Goal: Information Seeking & Learning: Learn about a topic

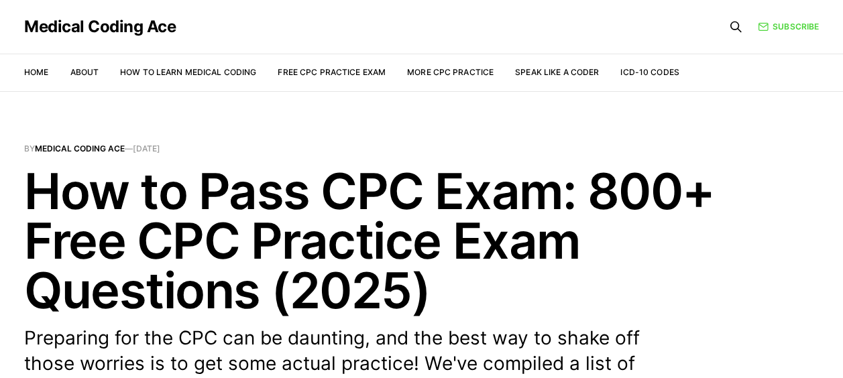
click at [318, 66] on li "Free CPC Practice Exam" at bounding box center [332, 72] width 108 height 13
click at [317, 70] on link "Free CPC Practice Exam" at bounding box center [332, 72] width 108 height 10
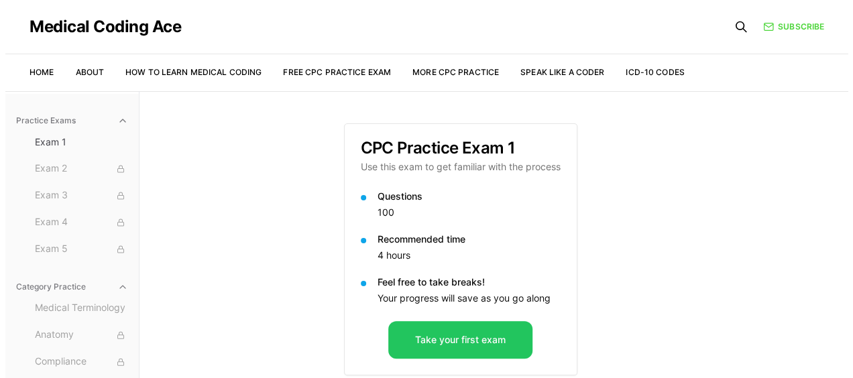
scroll to position [91, 0]
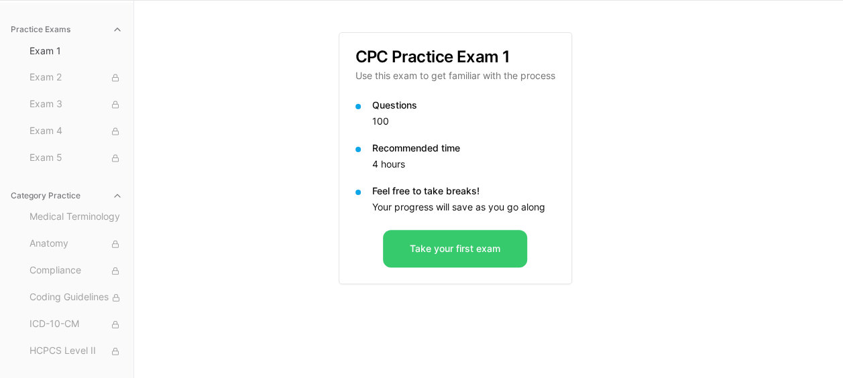
click at [441, 244] on button "Take your first exam" at bounding box center [455, 249] width 144 height 38
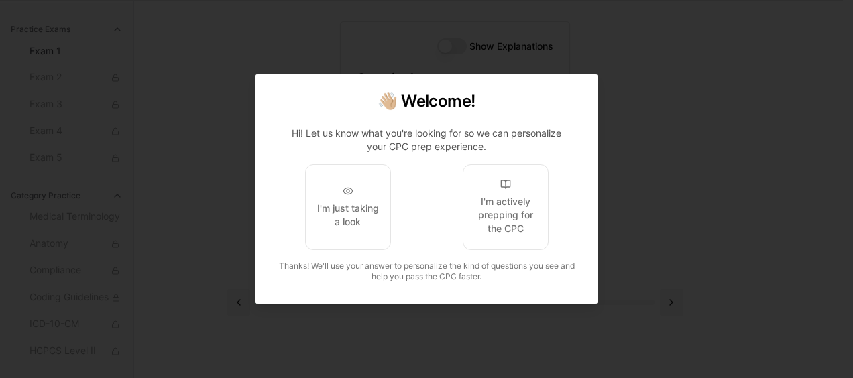
click at [630, 148] on div at bounding box center [426, 189] width 853 height 378
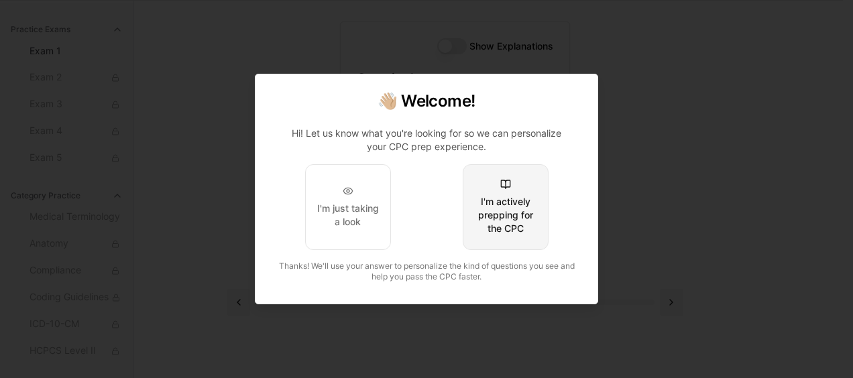
click at [492, 200] on div "I'm actively prepping for the CPC" at bounding box center [505, 215] width 63 height 40
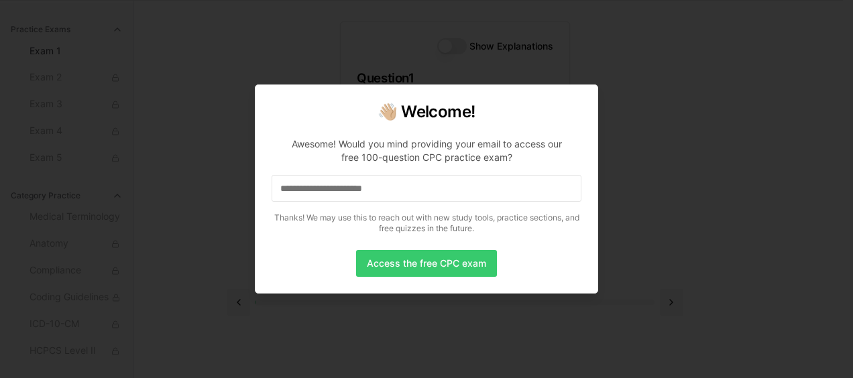
click at [437, 262] on button "Access the free CPC exam" at bounding box center [426, 263] width 141 height 27
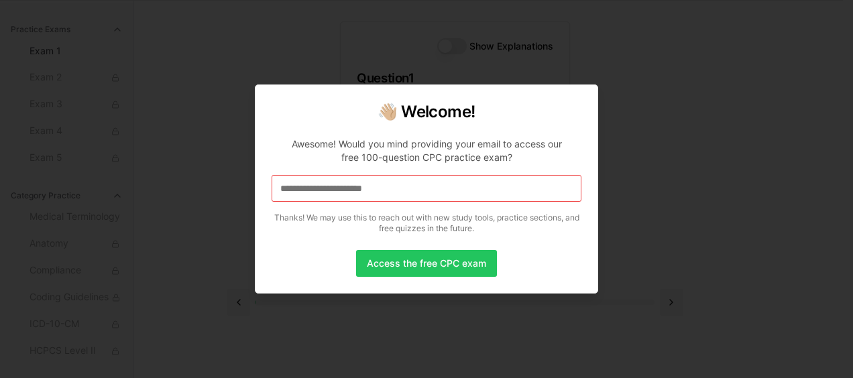
click at [374, 184] on input at bounding box center [427, 188] width 310 height 27
click at [573, 62] on div at bounding box center [426, 189] width 853 height 378
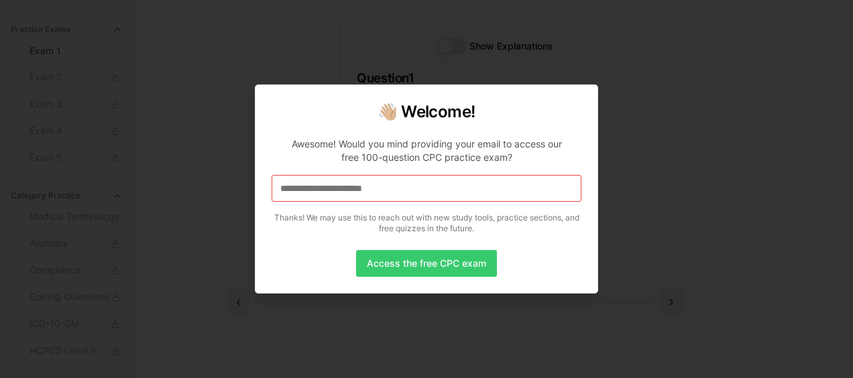
click at [462, 271] on button "Access the free CPC exam" at bounding box center [426, 263] width 141 height 27
